Goal: Task Accomplishment & Management: Manage account settings

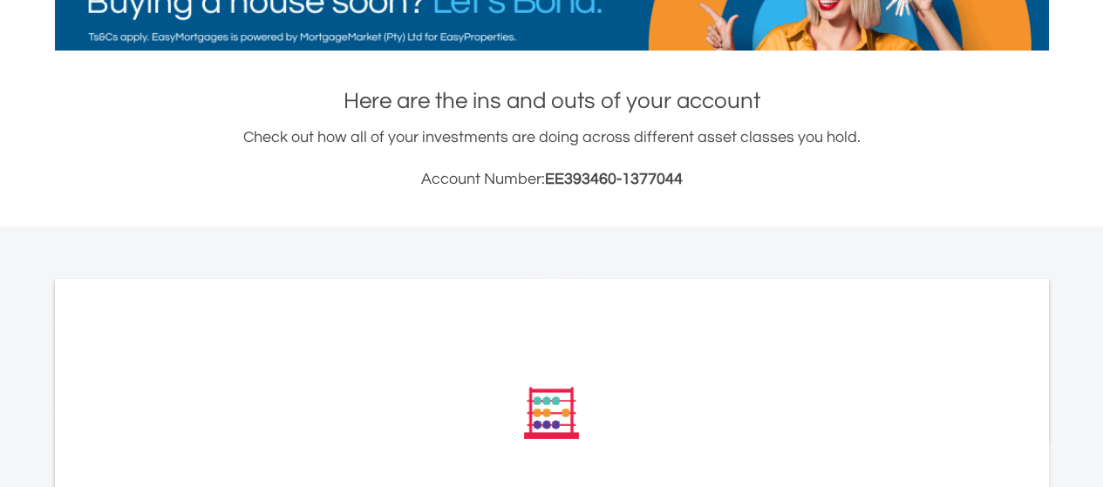
drag, startPoint x: 1113, startPoint y: 81, endPoint x: 1115, endPoint y: 197, distance: 115.9
click at [1102, 197] on html "My Investments Invest Now New Listings Sell My Recurring Investments Pending Or…" at bounding box center [551, 313] width 1103 height 1253
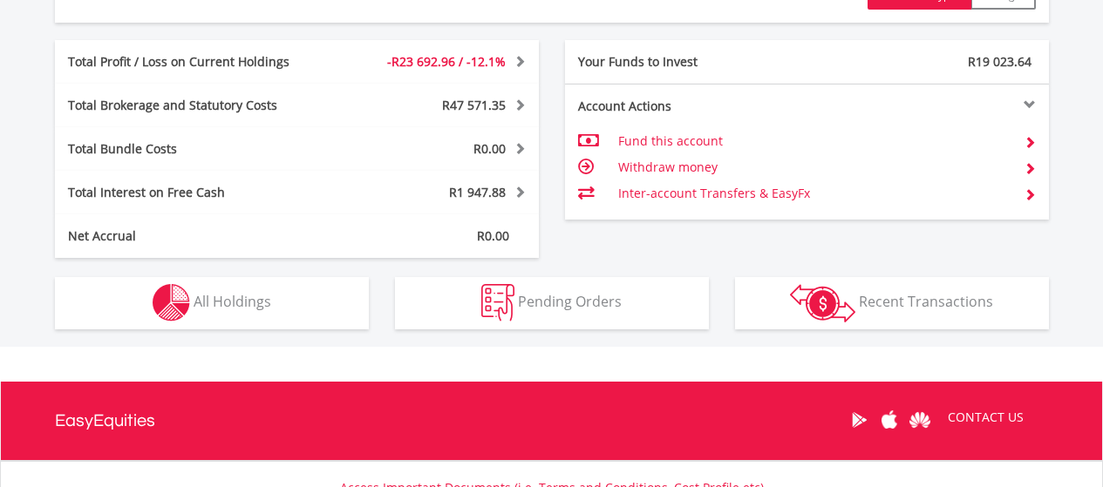
scroll to position [892, 0]
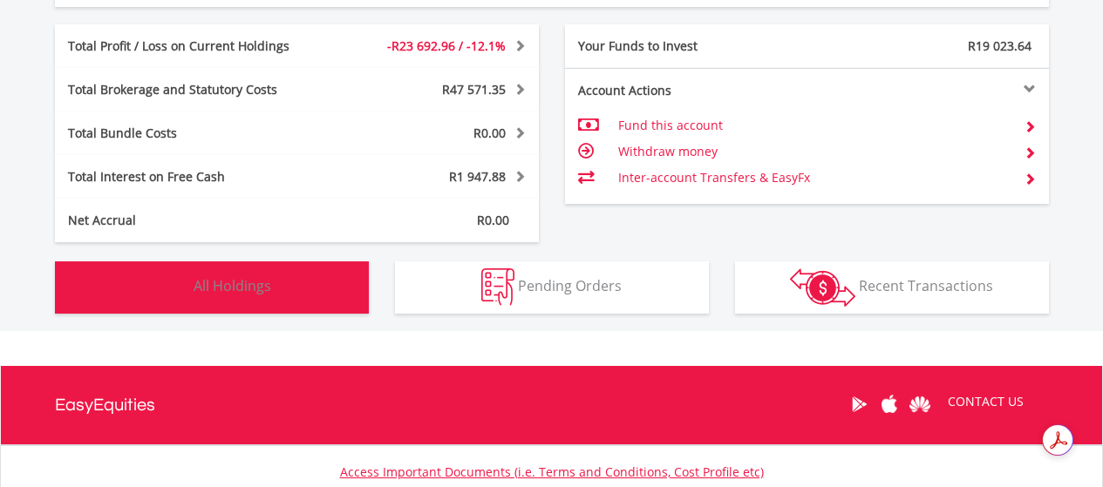
click at [336, 289] on button "Holdings All Holdings" at bounding box center [212, 288] width 314 height 52
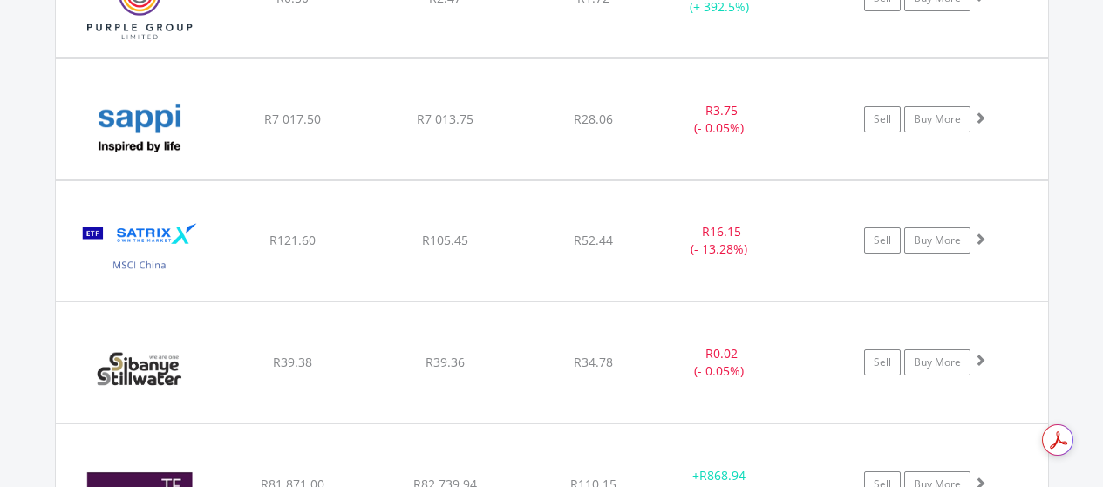
scroll to position [0, 0]
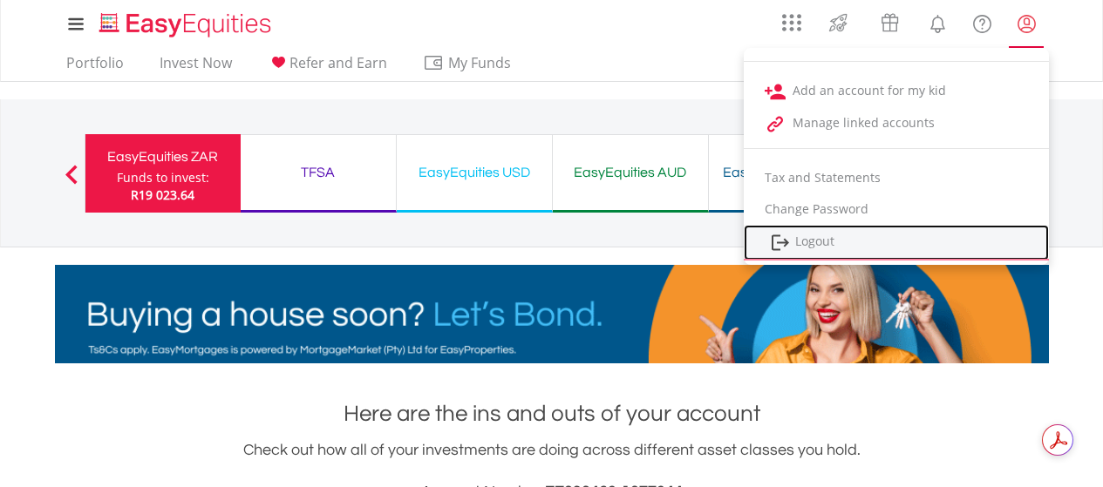
click at [824, 244] on link "Logout" at bounding box center [896, 243] width 305 height 36
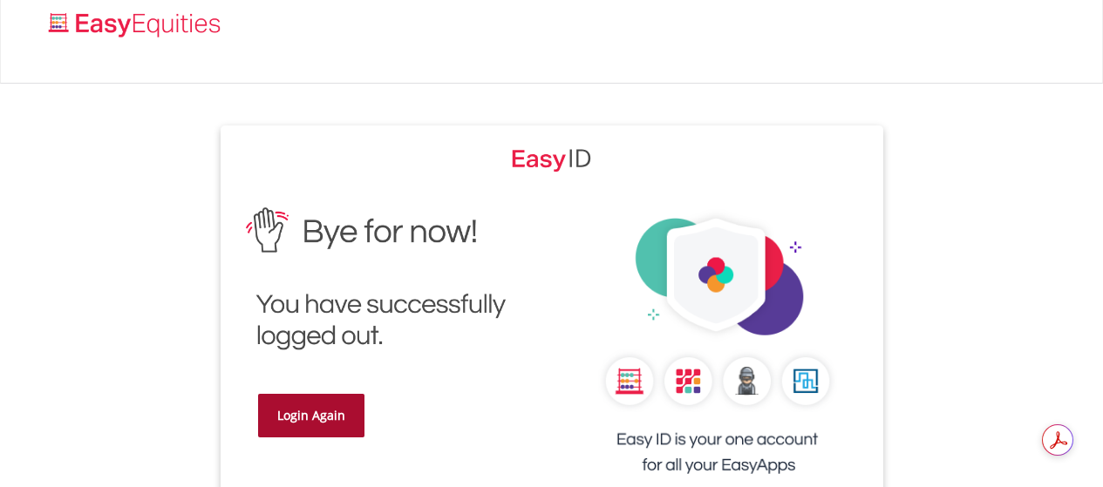
click at [324, 406] on link "Login Again" at bounding box center [311, 416] width 106 height 44
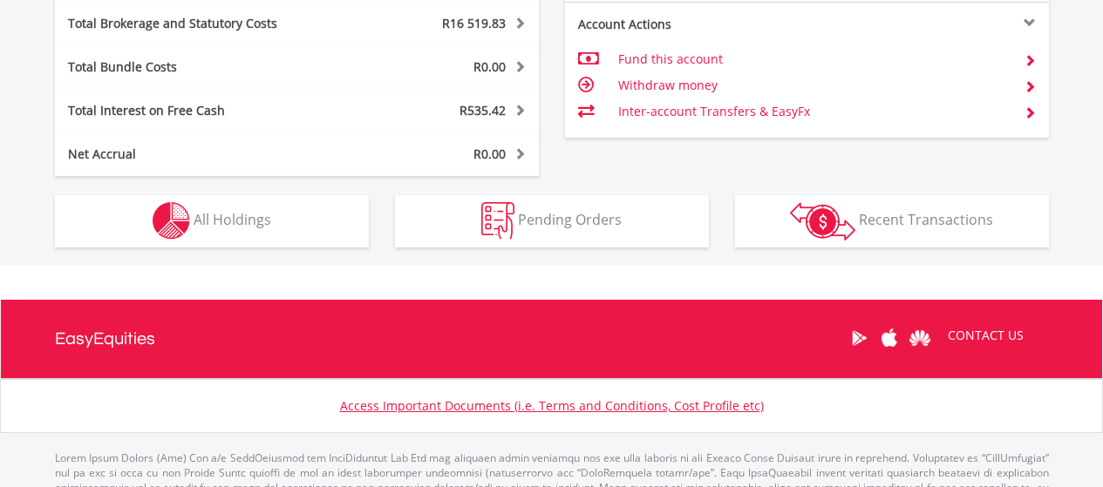
scroll to position [932, 0]
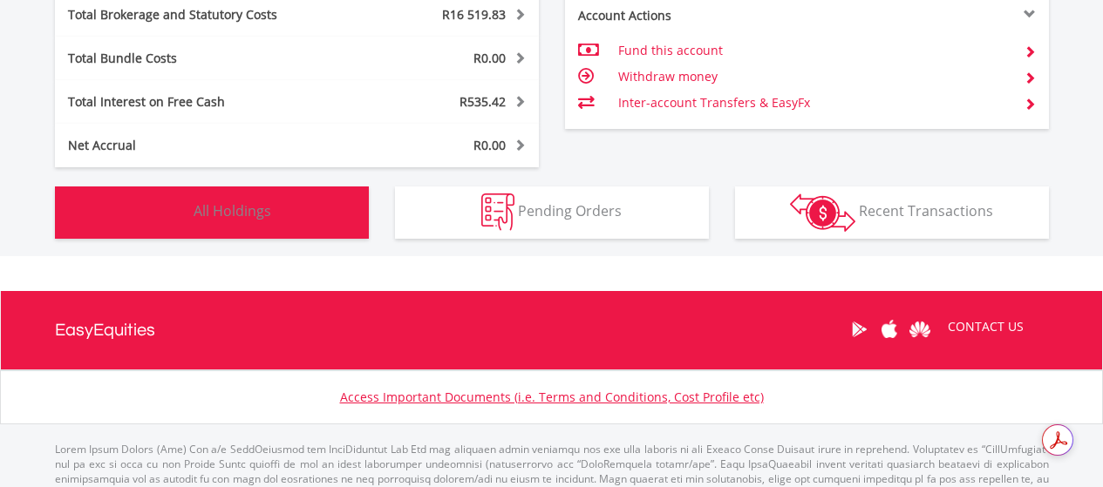
click at [341, 236] on button "Holdings All Holdings" at bounding box center [212, 213] width 314 height 52
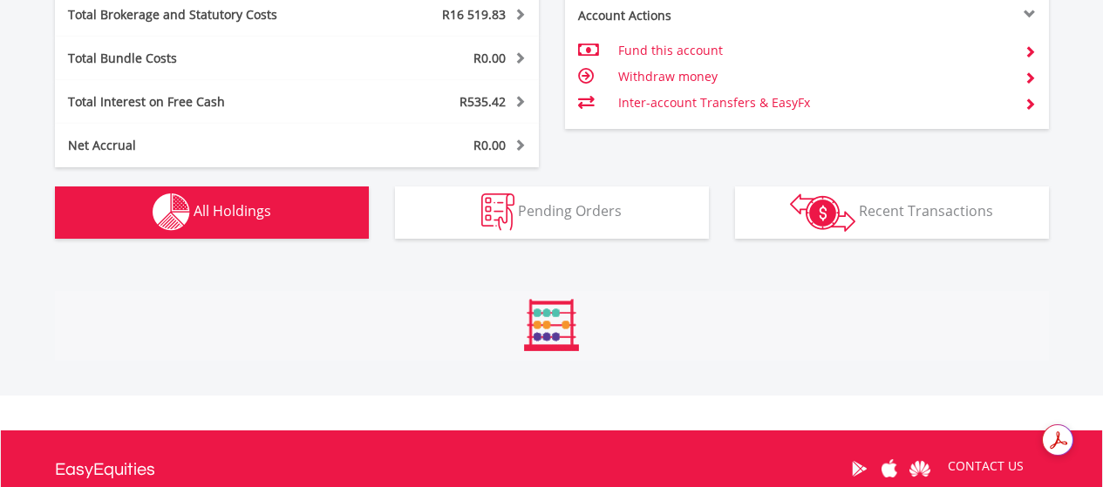
scroll to position [1222, 0]
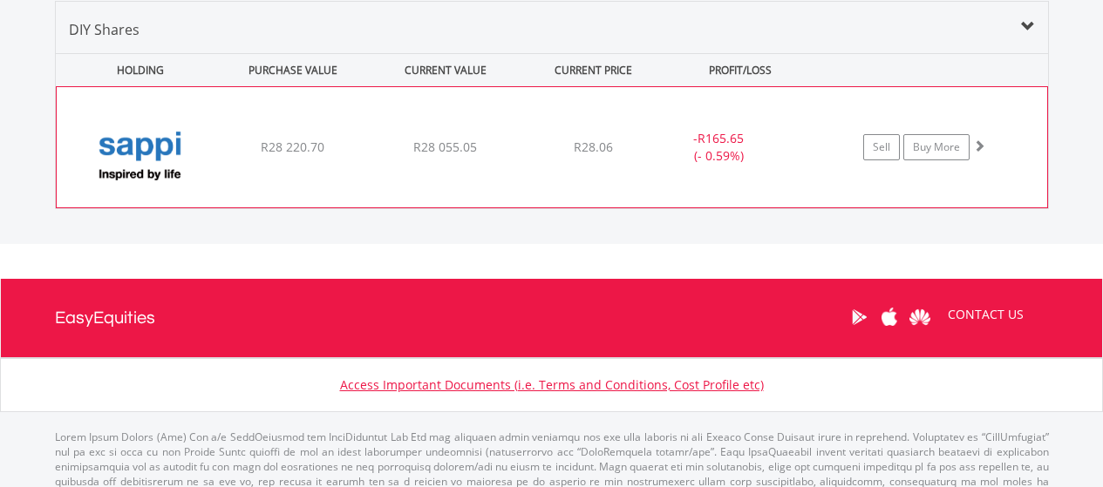
click at [731, 173] on div "﻿ Sappi Limited R28 220.70 R28 055.05 R28.06 - R165.65 (- 0.59%) Sell Buy More" at bounding box center [552, 147] width 990 height 120
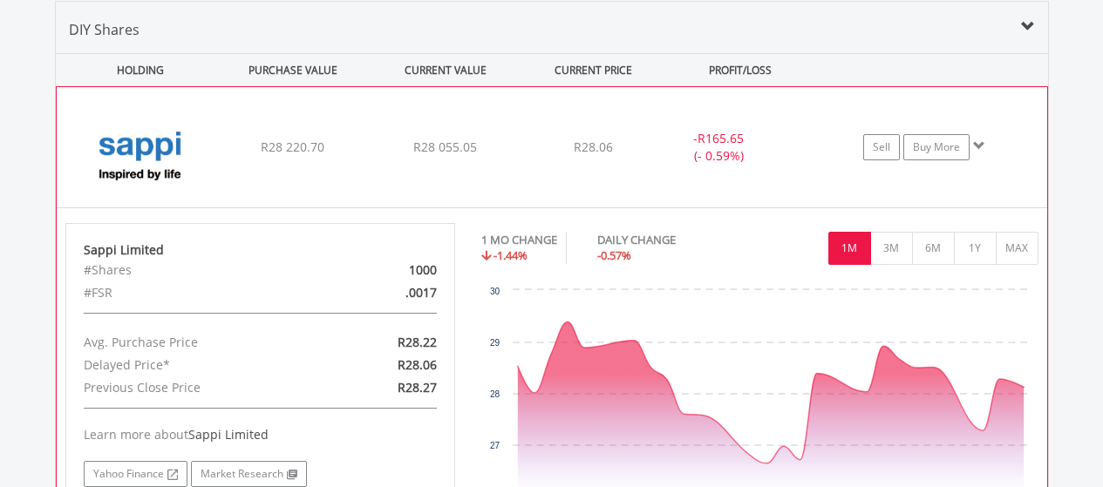
click at [731, 173] on div "﻿ Sappi Limited R28 220.70 R28 055.05 R28.06 - R165.65 (- 0.59%) Sell Buy More" at bounding box center [552, 147] width 990 height 120
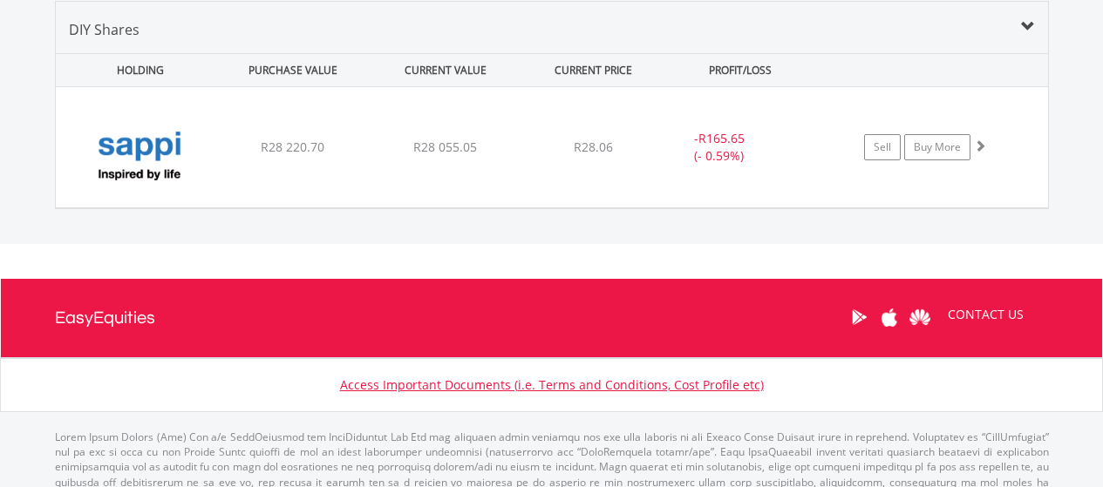
scroll to position [0, 0]
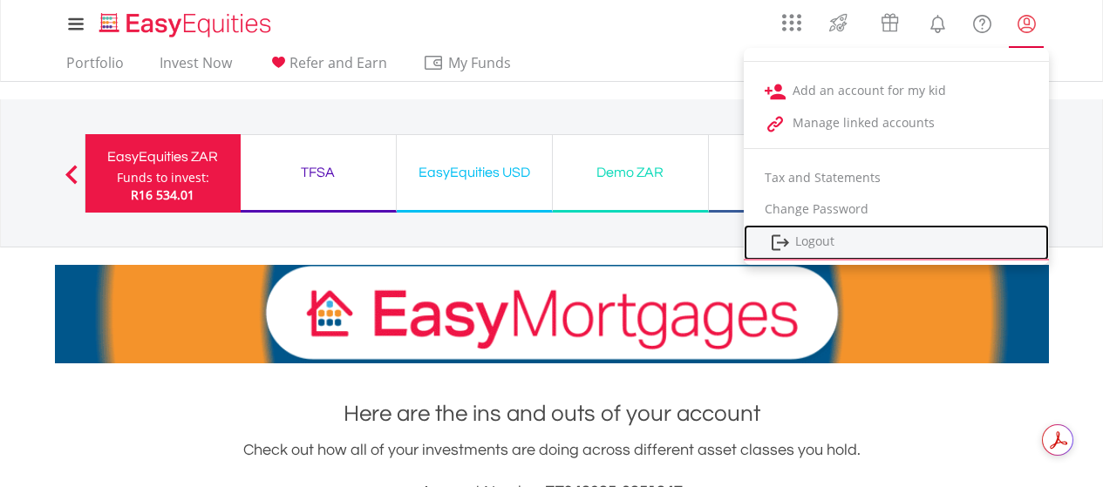
click at [831, 228] on link "Logout" at bounding box center [896, 243] width 305 height 36
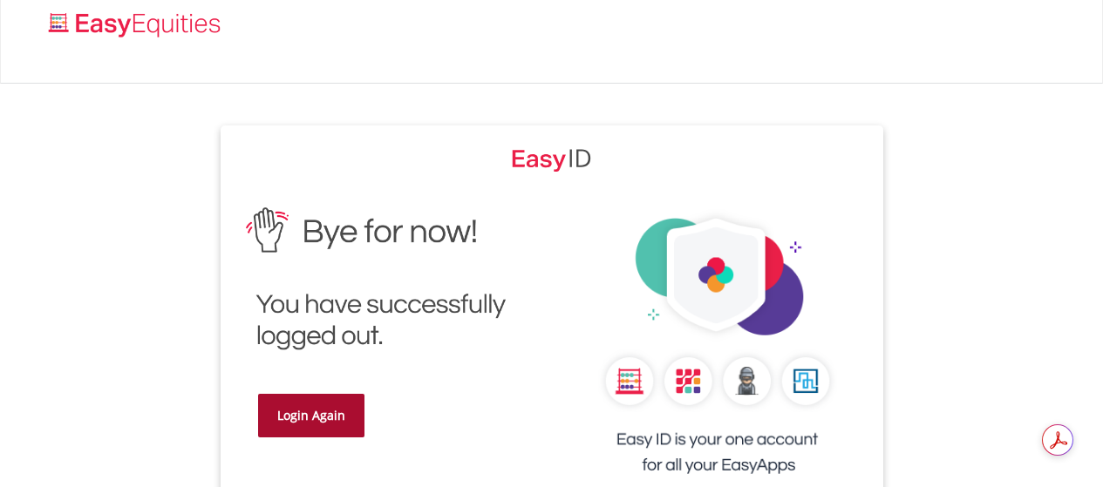
click at [301, 416] on link "Login Again" at bounding box center [311, 416] width 106 height 44
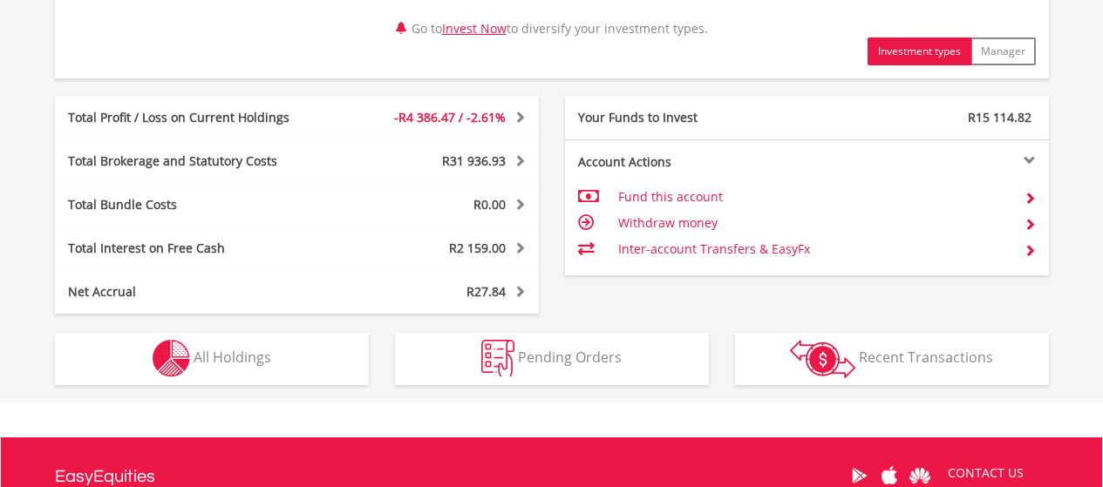
scroll to position [867, 0]
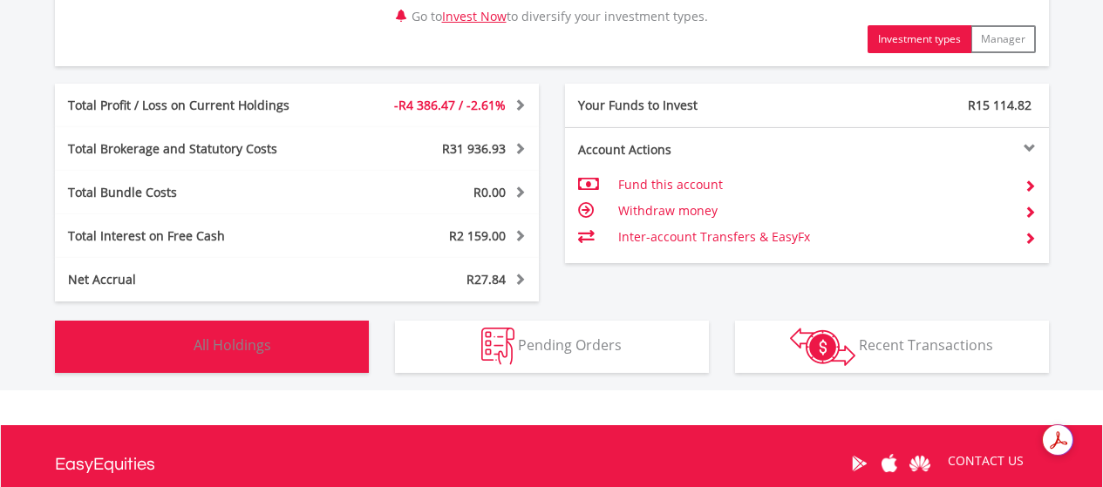
click at [308, 341] on button "Holdings All Holdings" at bounding box center [212, 347] width 314 height 52
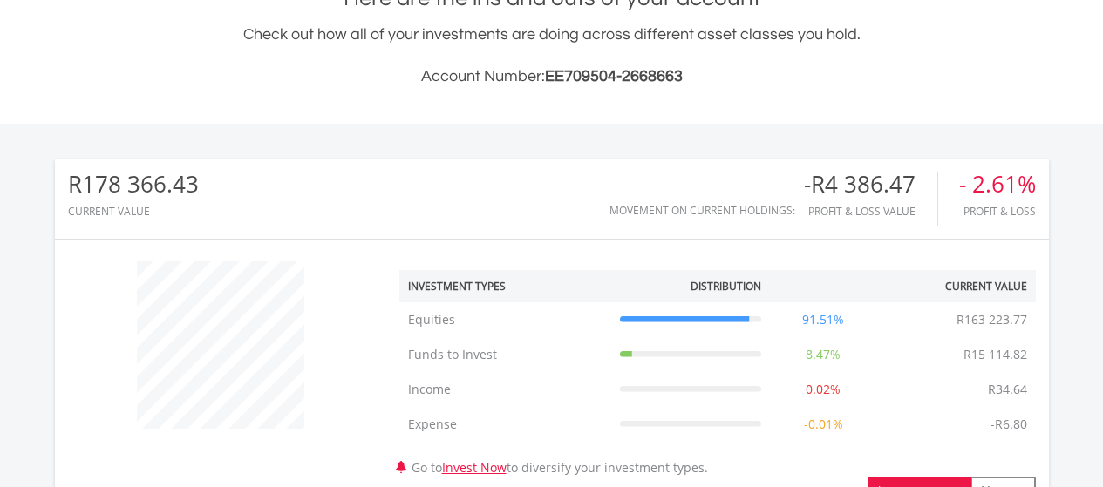
scroll to position [0, 0]
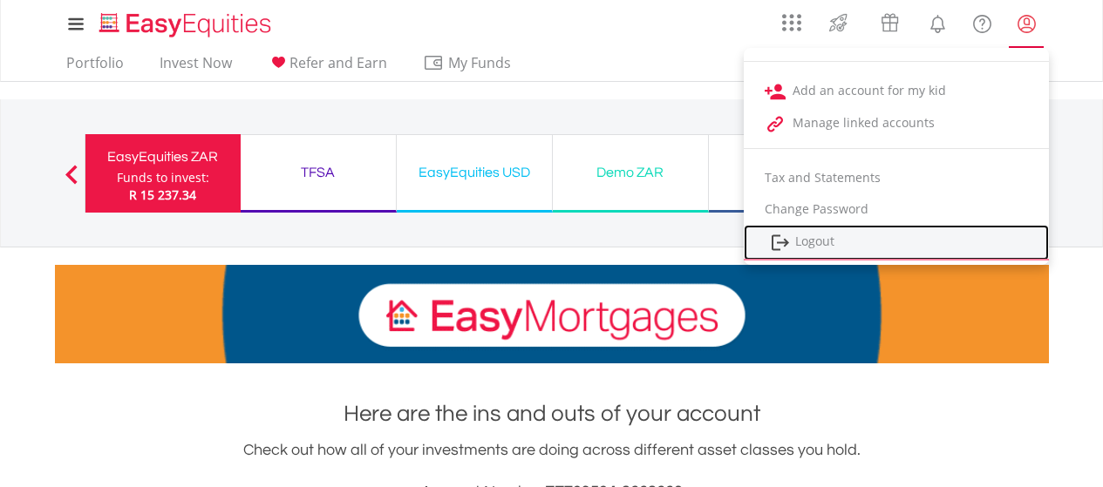
click at [785, 244] on img at bounding box center [780, 243] width 21 height 22
